Goal: Check status: Check status

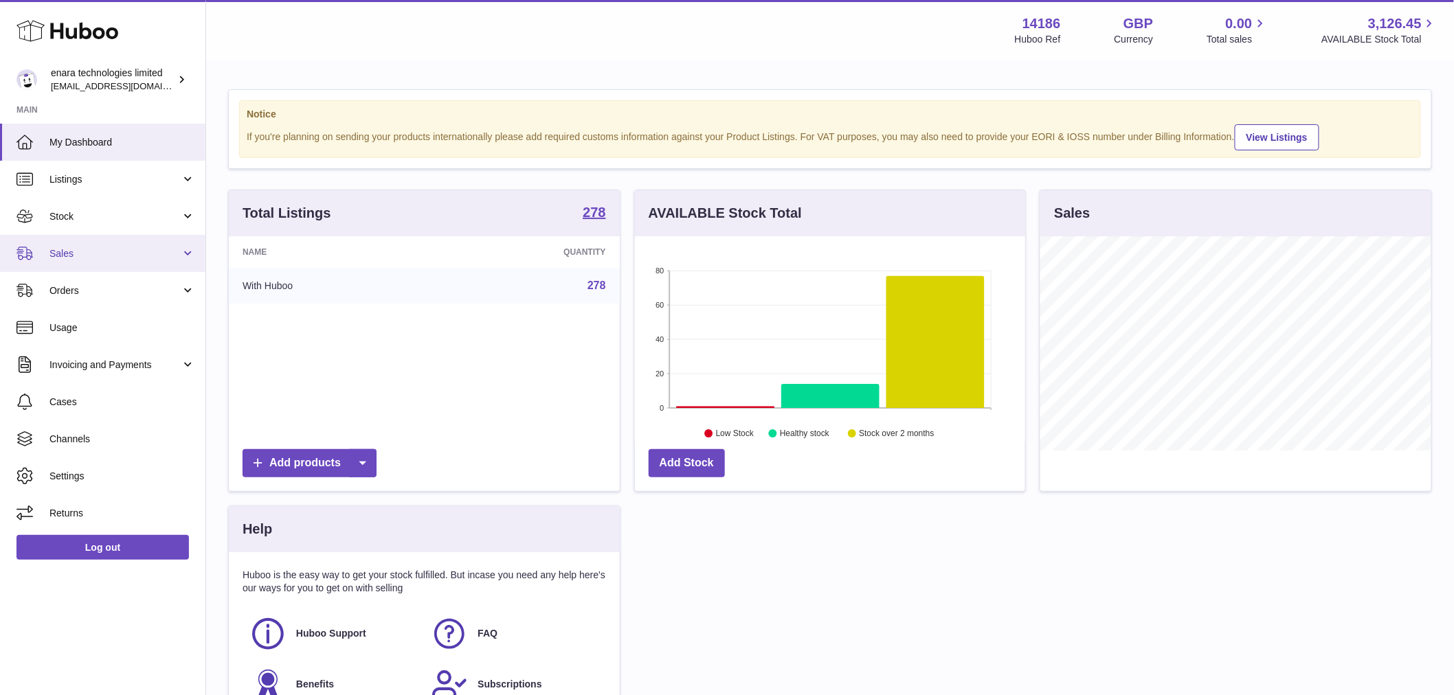
scroll to position [214, 390]
click at [83, 216] on span "Stock" at bounding box center [114, 216] width 131 height 13
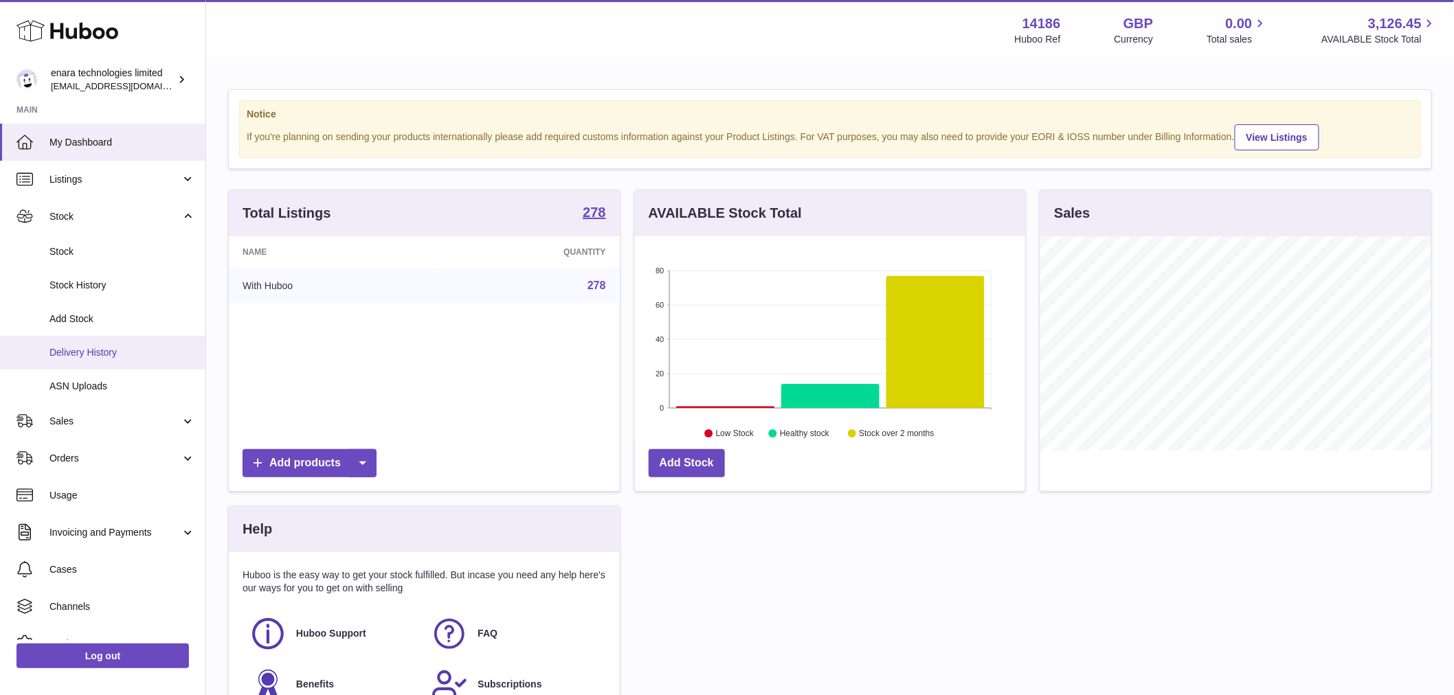
click at [102, 358] on span "Delivery History" at bounding box center [122, 352] width 146 height 13
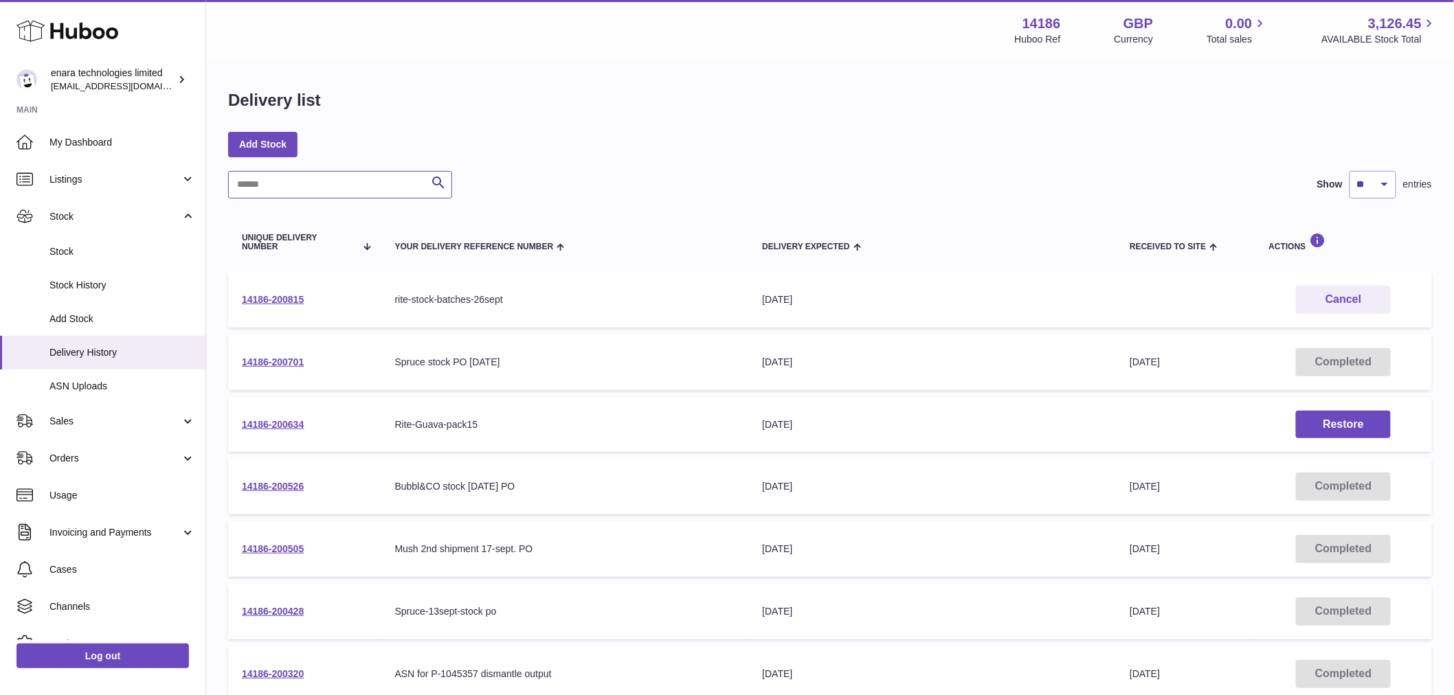
click at [317, 187] on input "text" at bounding box center [340, 184] width 224 height 27
type input "******"
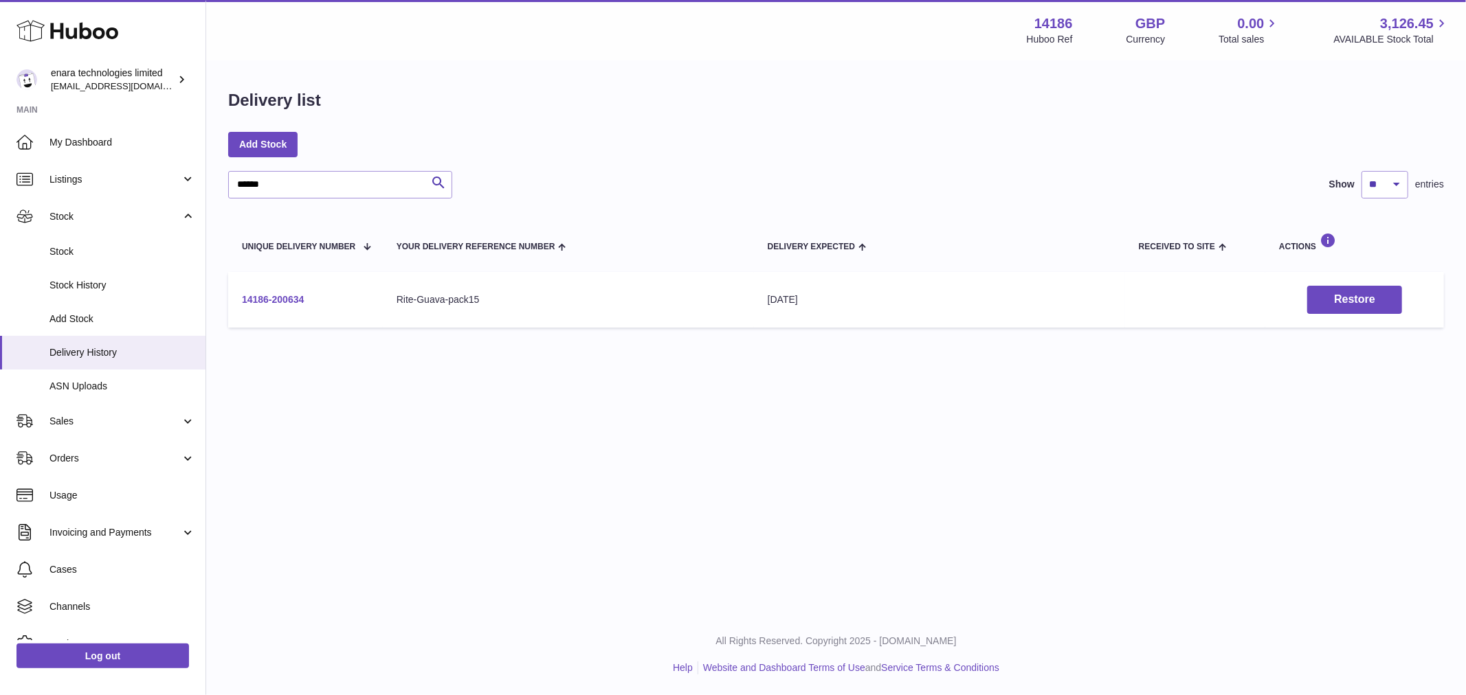
click at [292, 301] on link "14186-200634" at bounding box center [273, 299] width 62 height 11
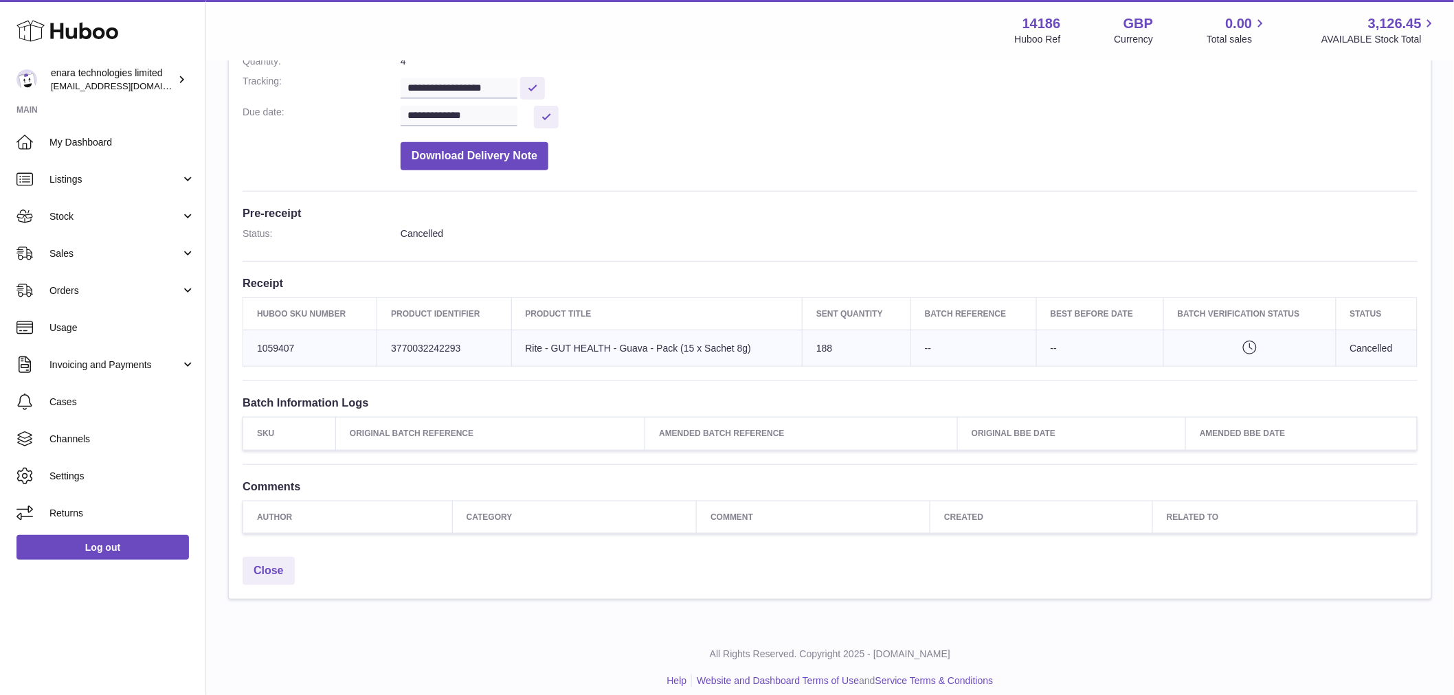
scroll to position [248, 0]
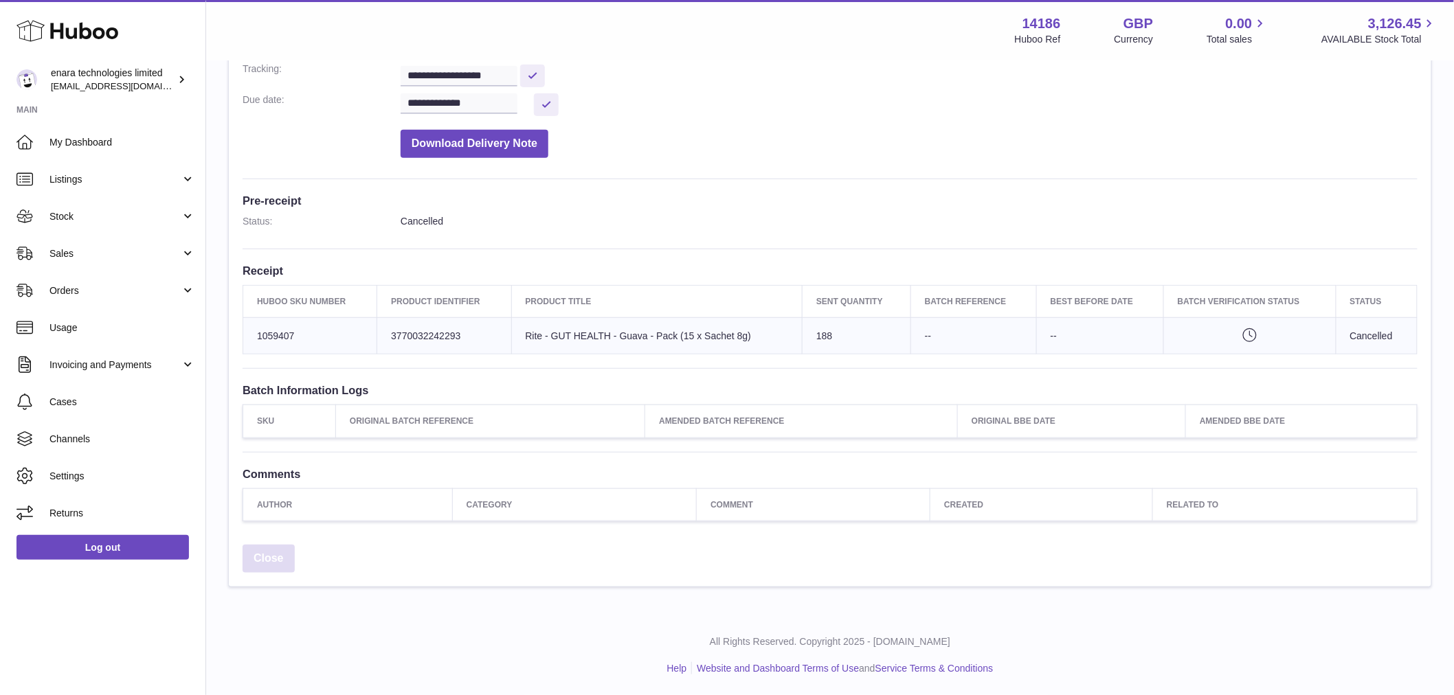
click at [271, 557] on link "Close" at bounding box center [269, 559] width 52 height 28
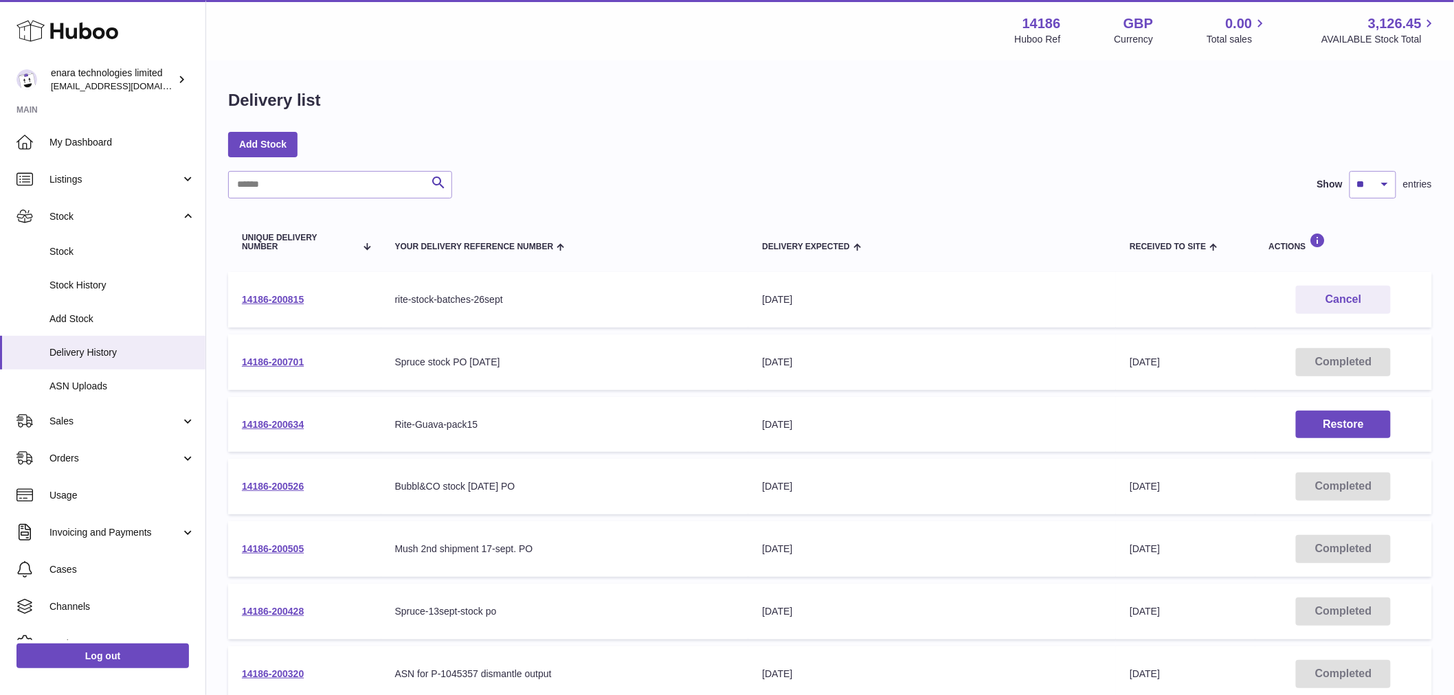
click at [472, 426] on div "Rite-Guava-pack15" at bounding box center [565, 425] width 340 height 13
click at [282, 300] on link "14186-200815" at bounding box center [273, 299] width 62 height 11
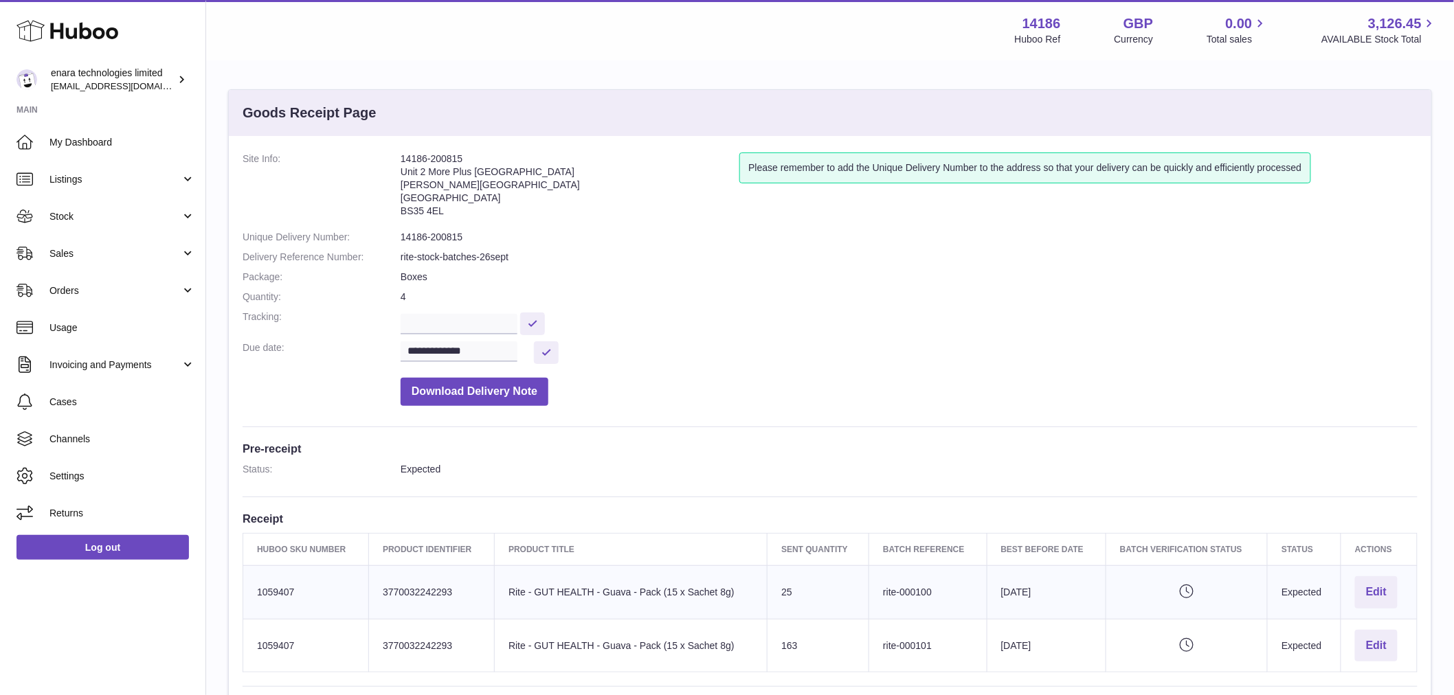
click at [435, 159] on address "14186-200815 Unit 2 More Plus Central Park Hudson Ave Severn Beach BS35 4EL" at bounding box center [570, 188] width 339 height 71
copy address "14186-200815"
